Goal: Task Accomplishment & Management: Manage account settings

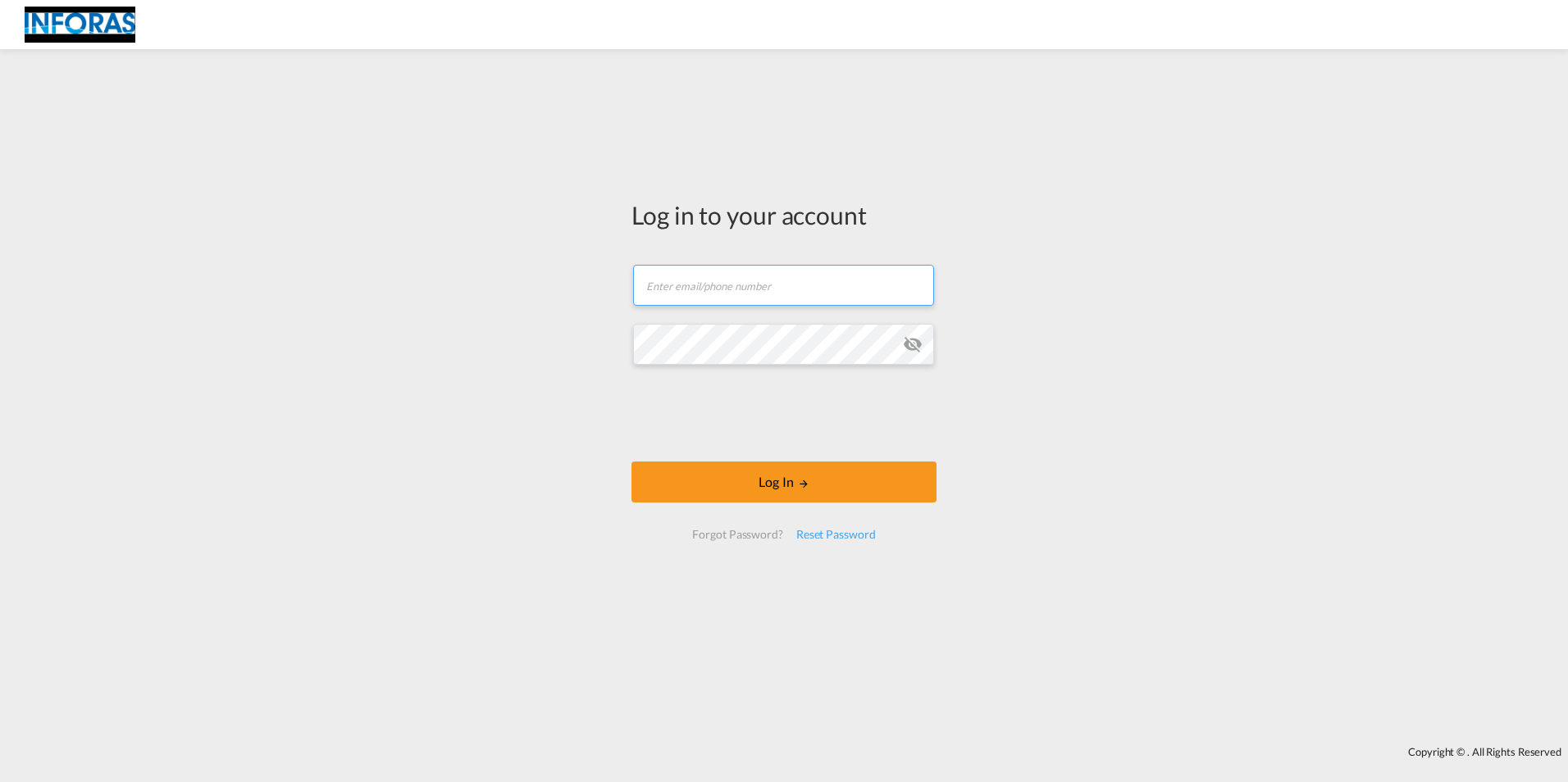
click at [812, 293] on input "text" at bounding box center [784, 285] width 301 height 41
paste input "[PERSON_NAME][EMAIL_ADDRESS][DOMAIN_NAME]"
type input "[PERSON_NAME][EMAIL_ADDRESS][DOMAIN_NAME]"
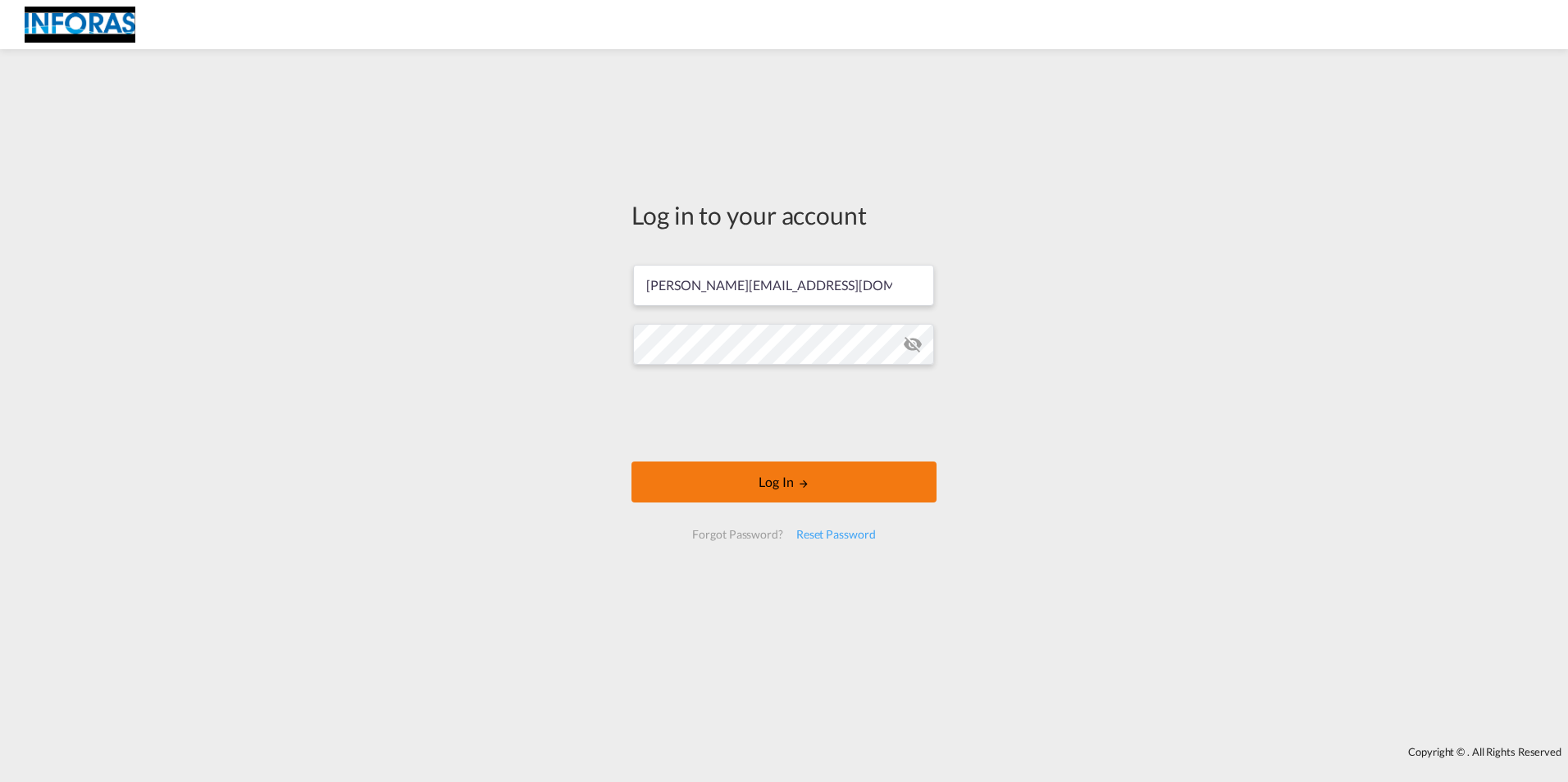
click at [726, 485] on button "Log In" at bounding box center [784, 482] width 305 height 41
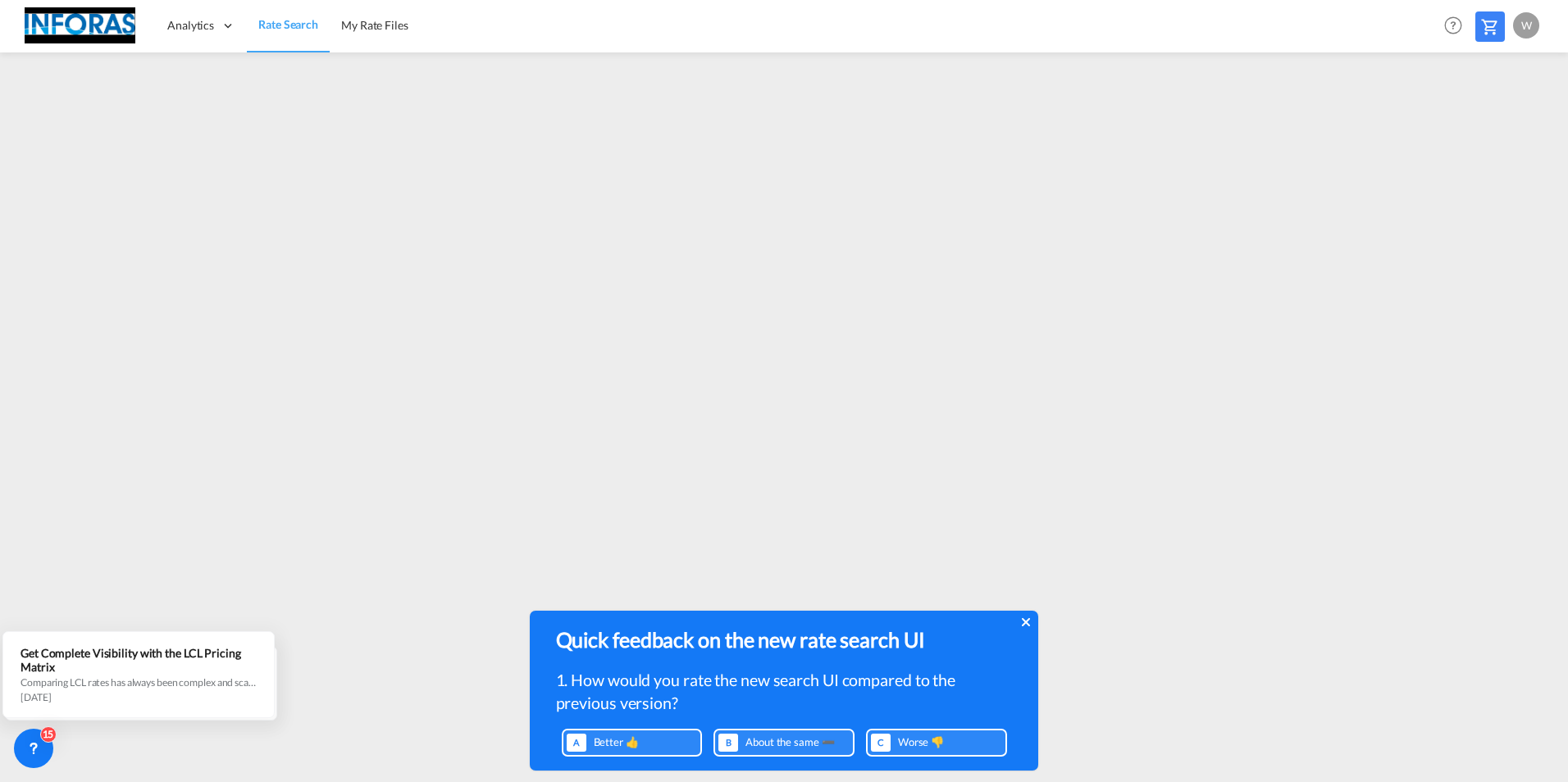
click at [1525, 27] on div "W" at bounding box center [1526, 25] width 26 height 26
click at [1491, 119] on button "Logout" at bounding box center [1507, 126] width 106 height 33
